Goal: Transaction & Acquisition: Purchase product/service

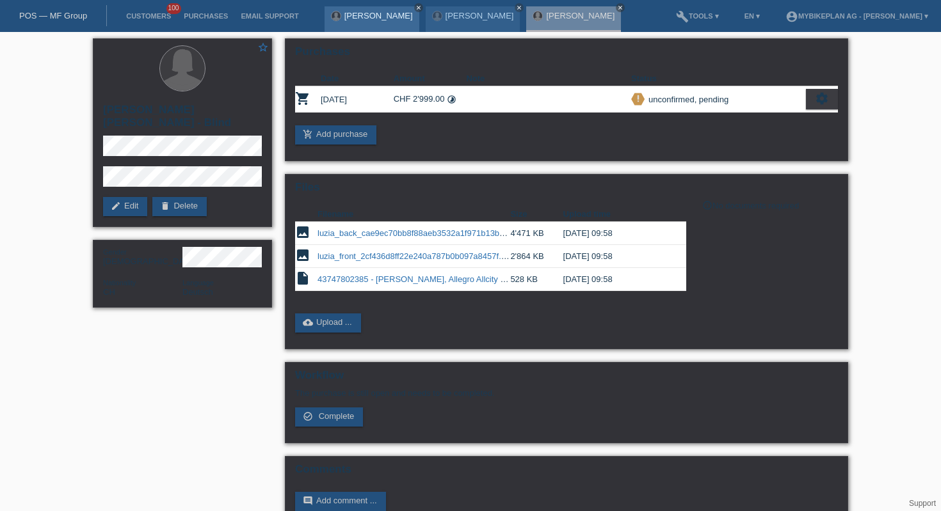
click at [415, 10] on icon "close" at bounding box center [418, 7] width 6 height 6
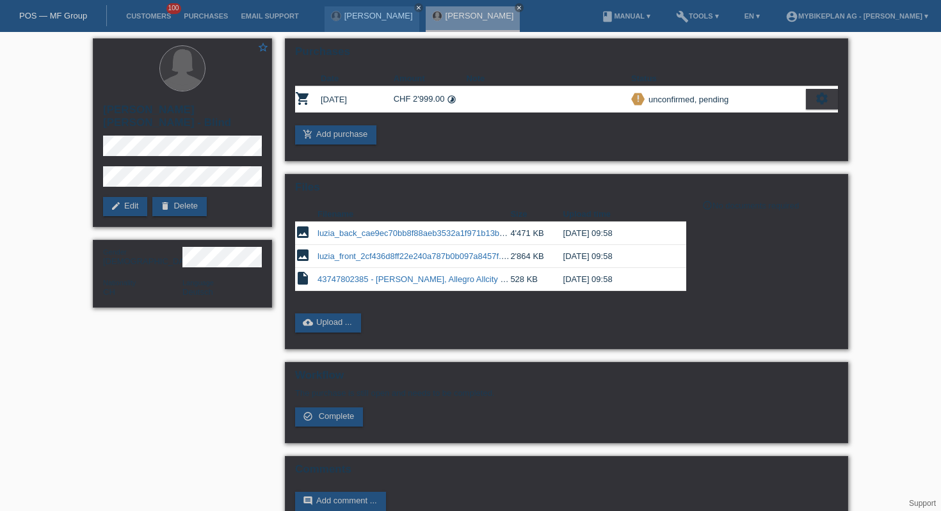
click at [415, 10] on icon "close" at bounding box center [418, 7] width 6 height 6
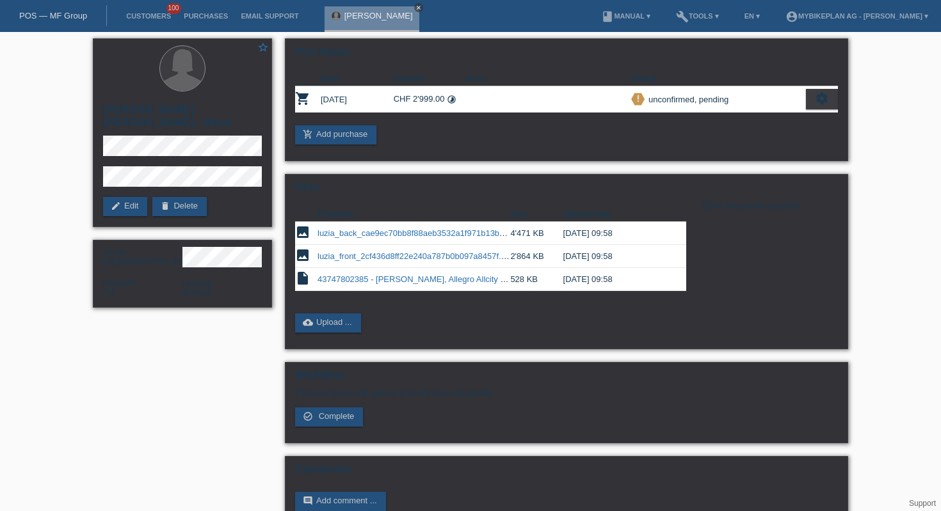
click at [414, 10] on link "close" at bounding box center [418, 7] width 9 height 9
click at [81, 15] on link "POS — MF Group" at bounding box center [53, 16] width 68 height 10
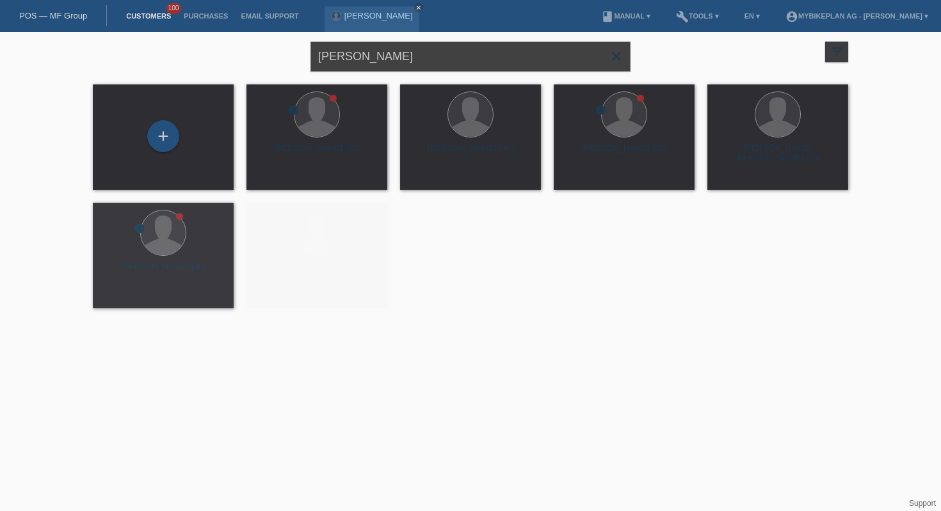
click at [454, 54] on input "[PERSON_NAME]" at bounding box center [470, 57] width 320 height 30
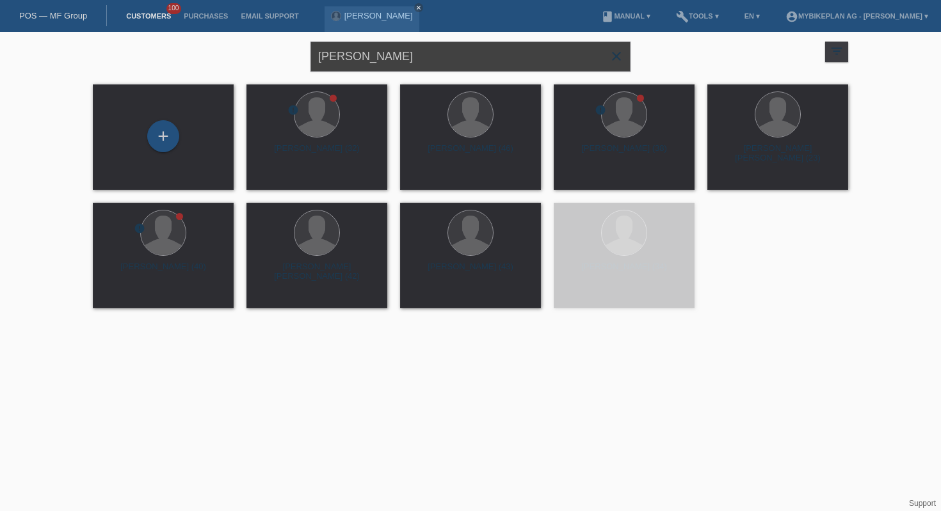
click at [454, 54] on input "[PERSON_NAME]" at bounding box center [470, 57] width 320 height 30
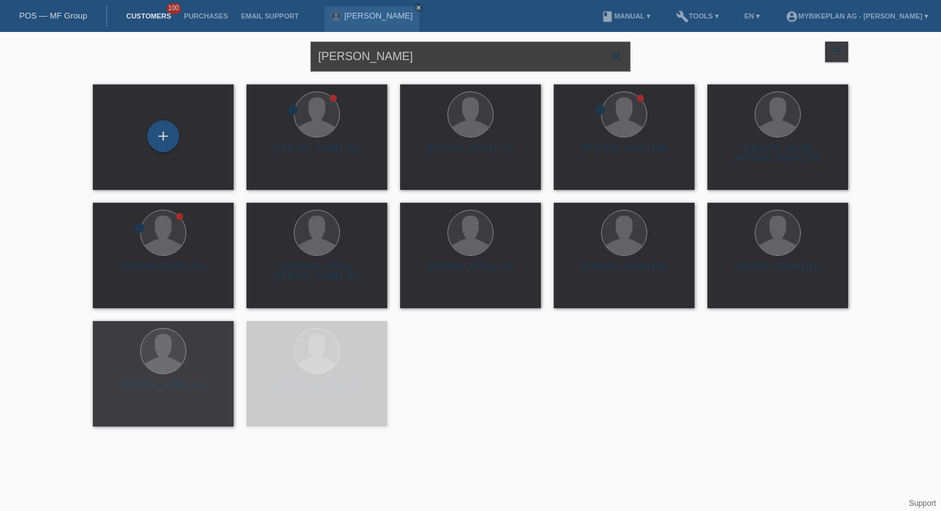
click at [454, 54] on input "benjamin rime" at bounding box center [470, 57] width 320 height 30
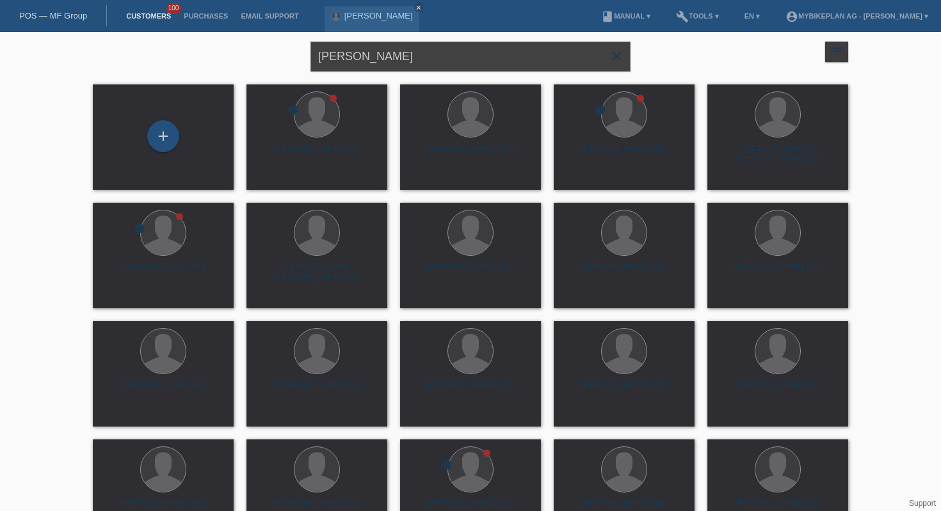
paste input "[PERSON_NAME]"
type input "[PERSON_NAME]"
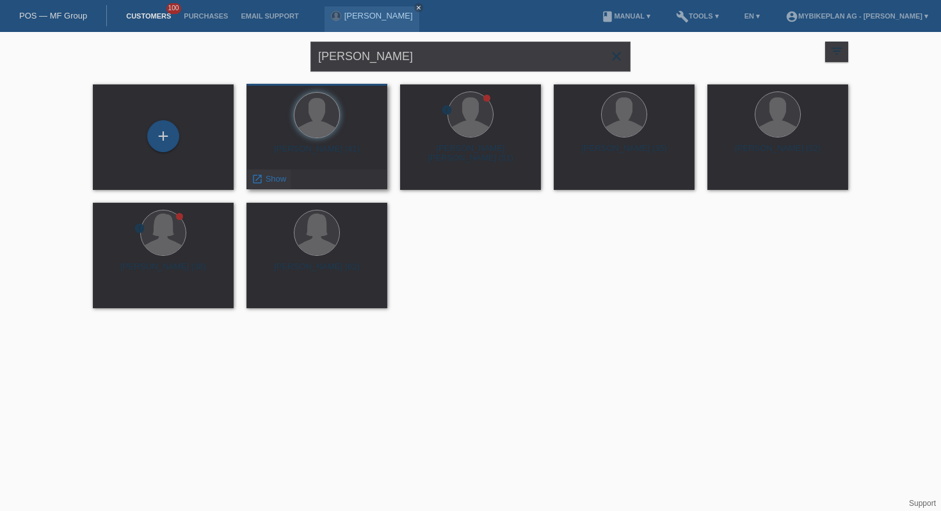
click at [264, 182] on link "launch Show" at bounding box center [268, 179] width 35 height 10
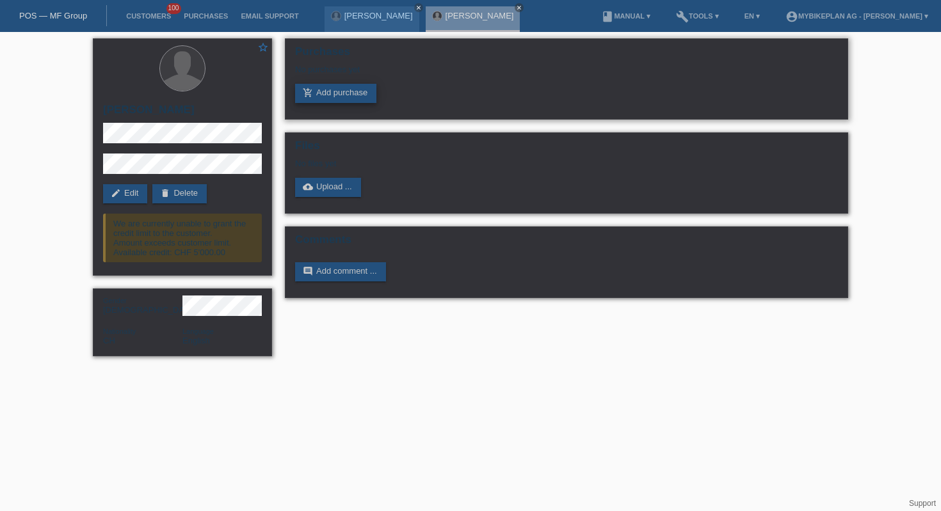
click at [355, 90] on link "add_shopping_cart Add purchase" at bounding box center [335, 93] width 81 height 19
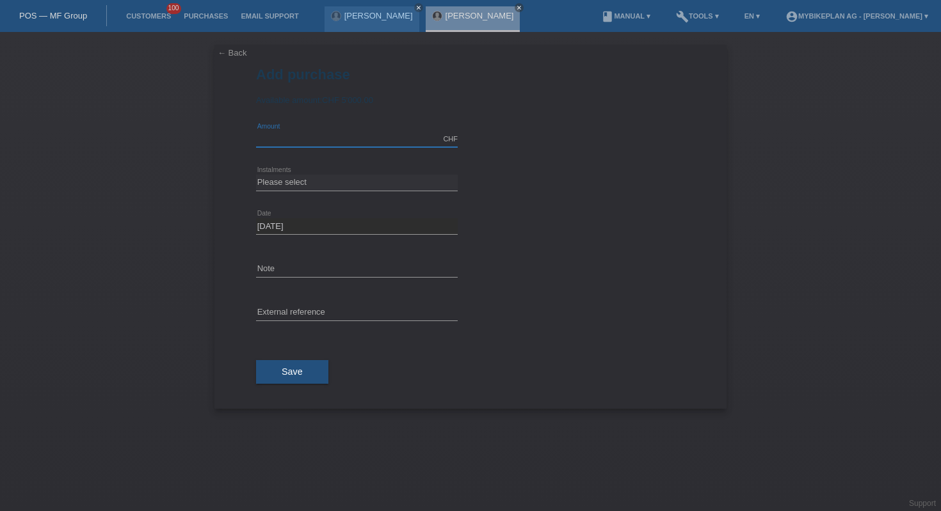
click at [377, 133] on input "text" at bounding box center [357, 139] width 202 height 16
click at [347, 305] on input "text" at bounding box center [357, 313] width 202 height 16
paste input "43835656983"
type input "43835656983"
click at [315, 132] on input "text" at bounding box center [357, 139] width 202 height 16
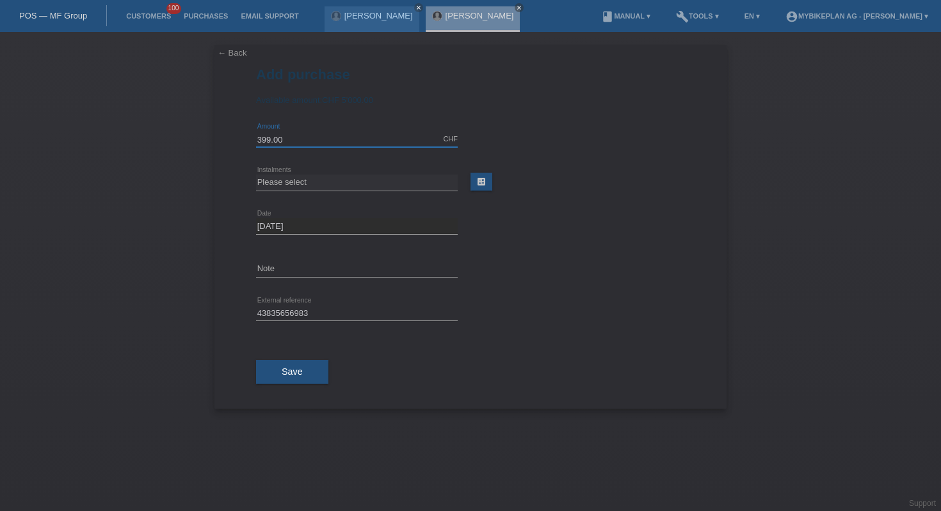
click at [269, 139] on input "399.00" at bounding box center [357, 139] width 202 height 16
type input "3999.00"
click at [372, 185] on select "Please select 6 instalments 12 instalments 18 instalments 24 instalments 36 ins…" at bounding box center [357, 182] width 202 height 15
select select "488"
click at [298, 372] on span "Save" at bounding box center [292, 372] width 21 height 10
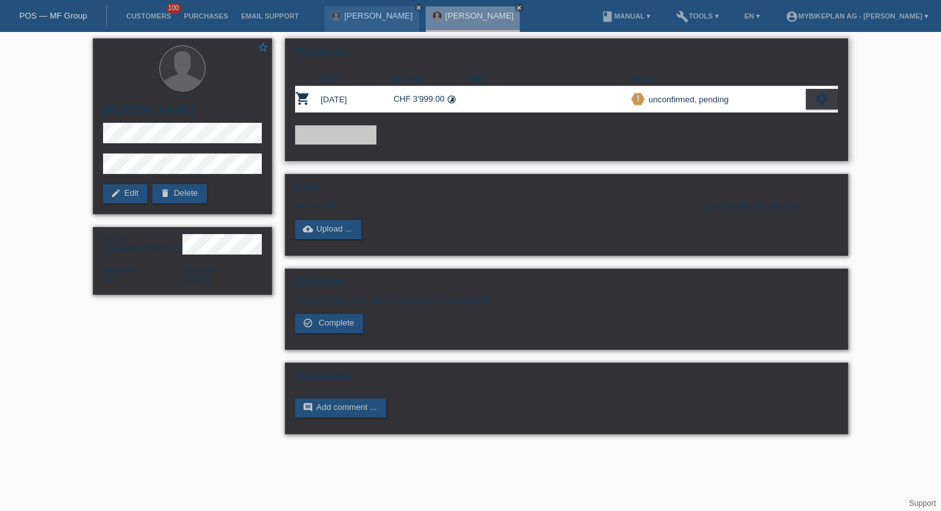
click at [825, 100] on icon "settings" at bounding box center [821, 98] width 14 height 14
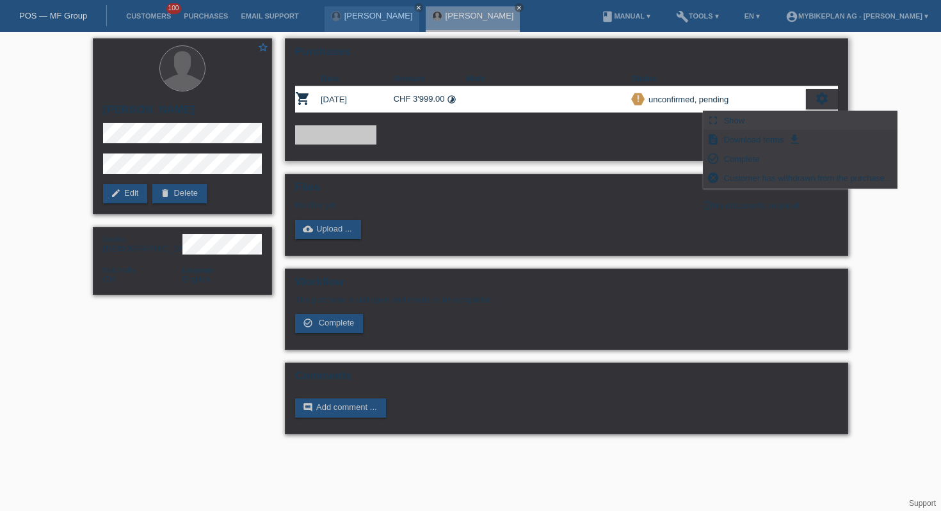
click at [749, 123] on div "fullscreen Show" at bounding box center [799, 120] width 193 height 19
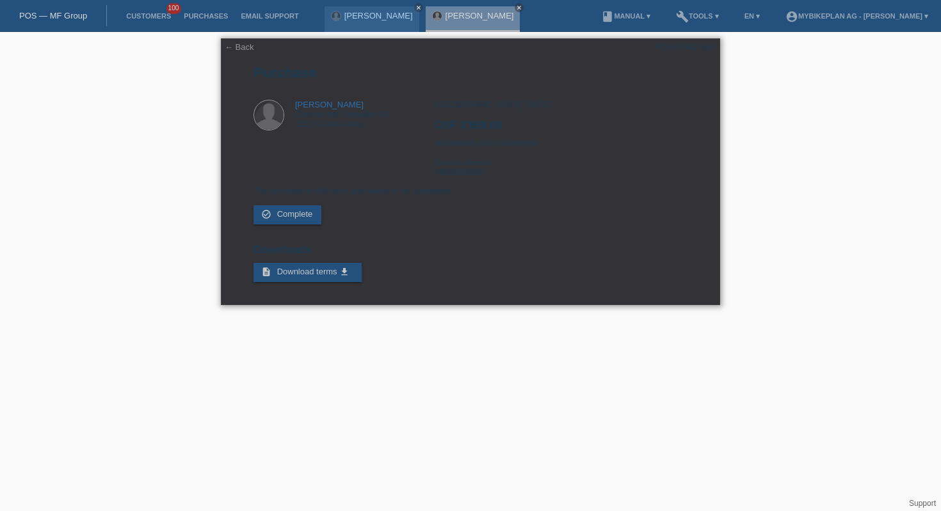
click at [688, 44] on div "POSP00027658" at bounding box center [685, 47] width 60 height 10
copy div "POSP00027658"
click at [235, 44] on link "← Back" at bounding box center [239, 47] width 29 height 10
